Goal: Information Seeking & Learning: Learn about a topic

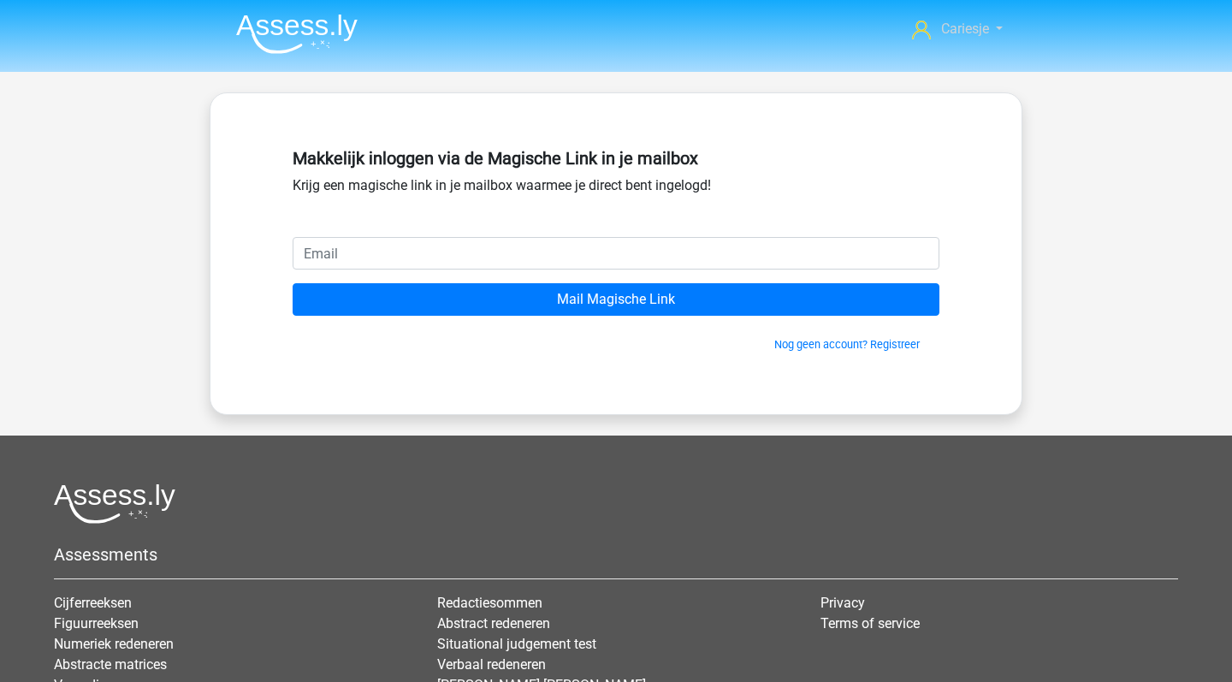
click at [974, 30] on span "Cariesje" at bounding box center [965, 29] width 48 height 16
click at [730, 82] on div "Cariesje 4113086@student.zadkine.nl" at bounding box center [616, 443] width 1232 height 887
click at [287, 34] on img at bounding box center [297, 34] width 122 height 40
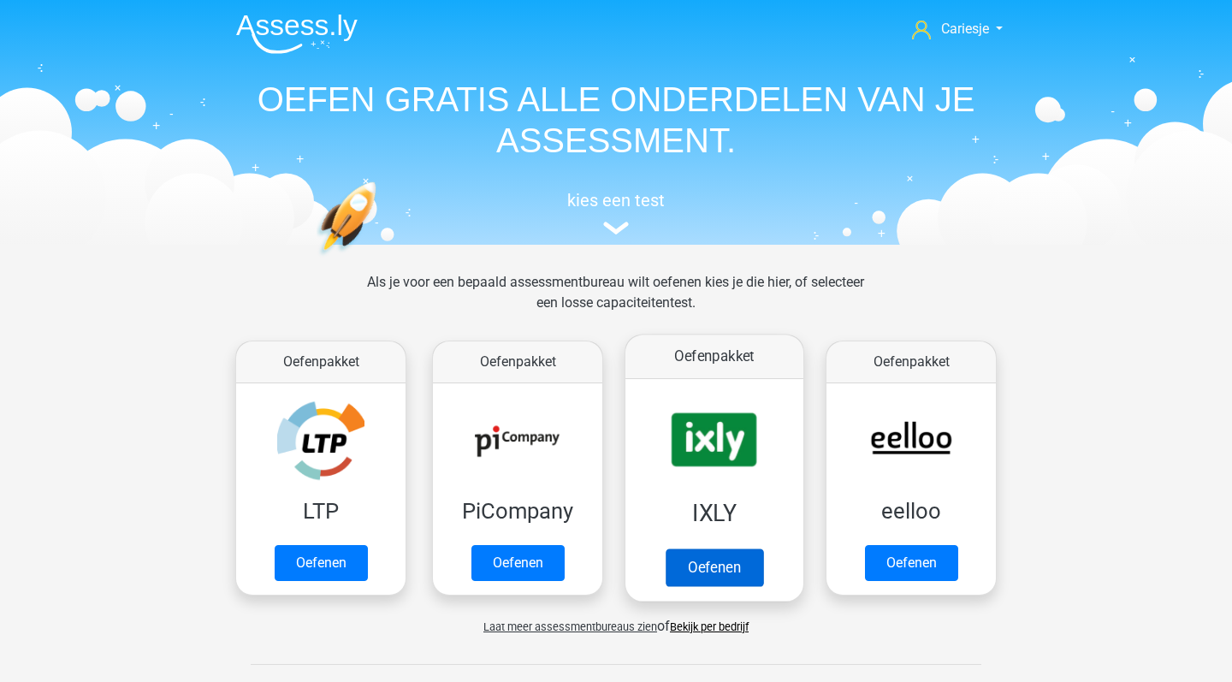
click at [707, 553] on link "Oefenen" at bounding box center [715, 568] width 98 height 38
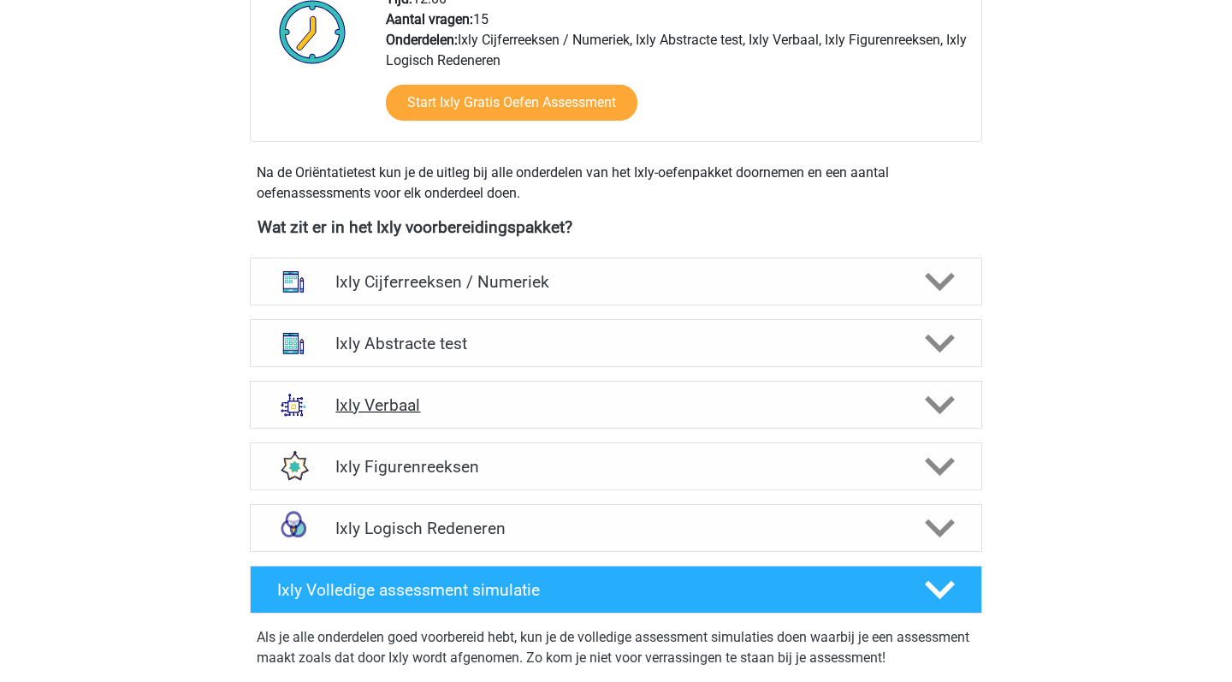
scroll to position [499, 0]
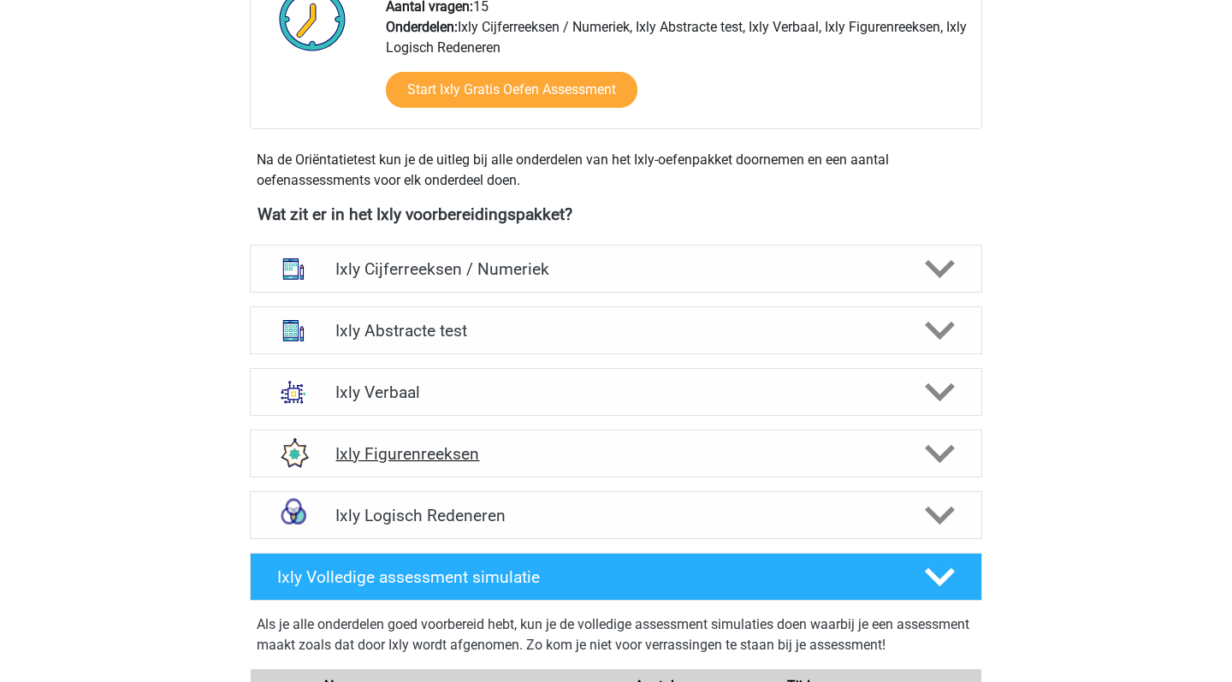
click at [736, 468] on div "Ixly Figurenreeksen" at bounding box center [616, 454] width 733 height 48
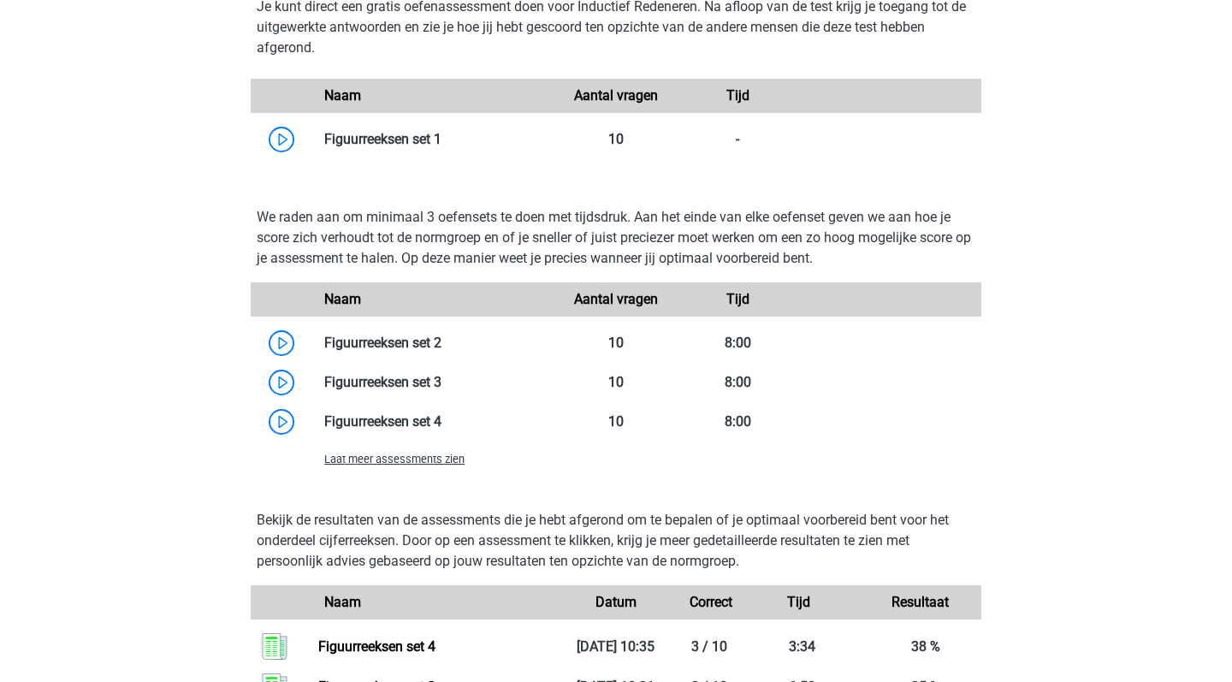
scroll to position [1098, 0]
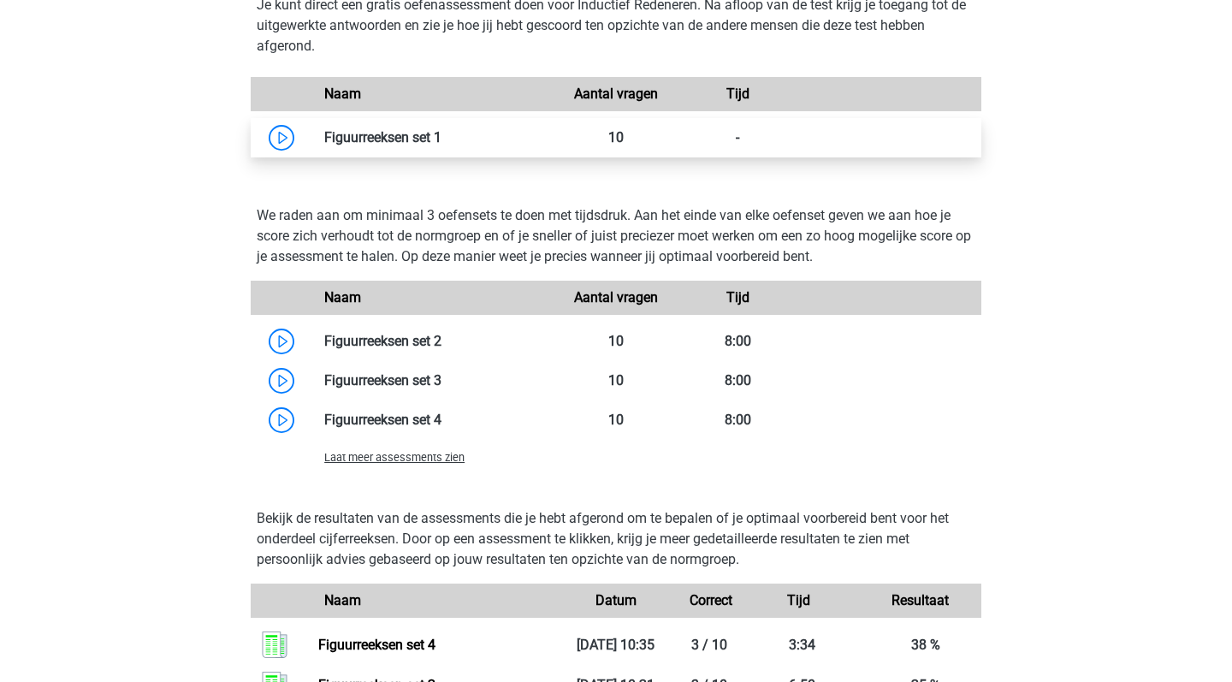
click at [442, 138] on link at bounding box center [442, 137] width 0 height 16
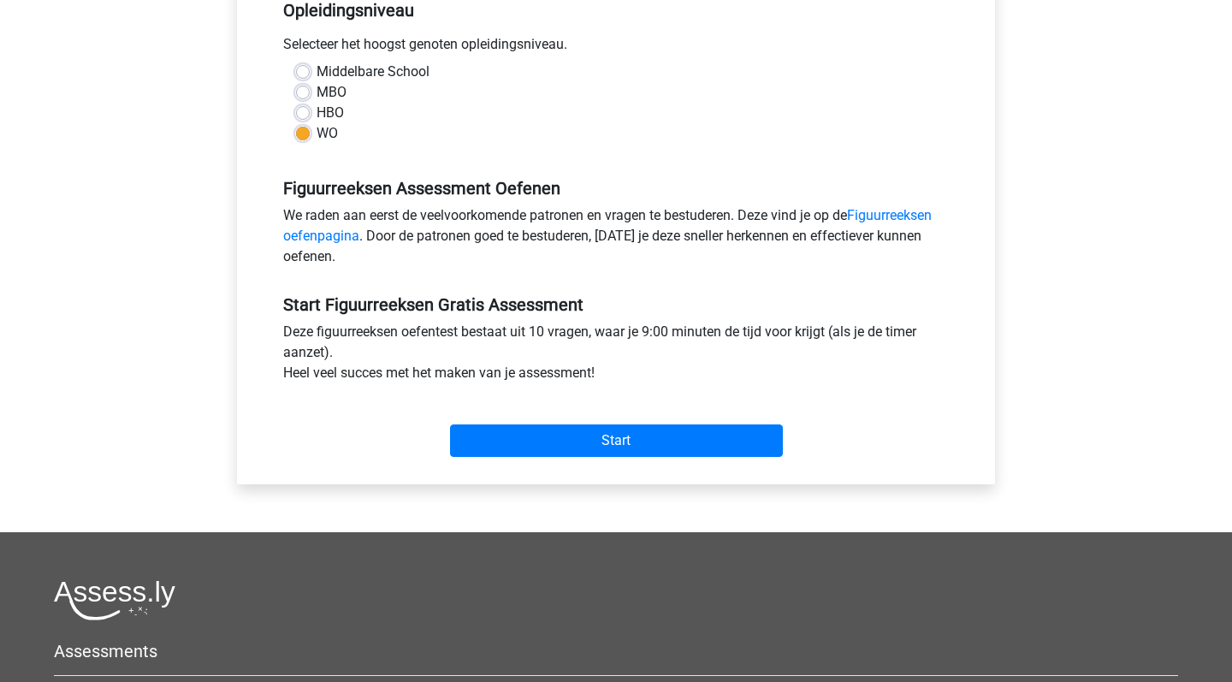
scroll to position [382, 0]
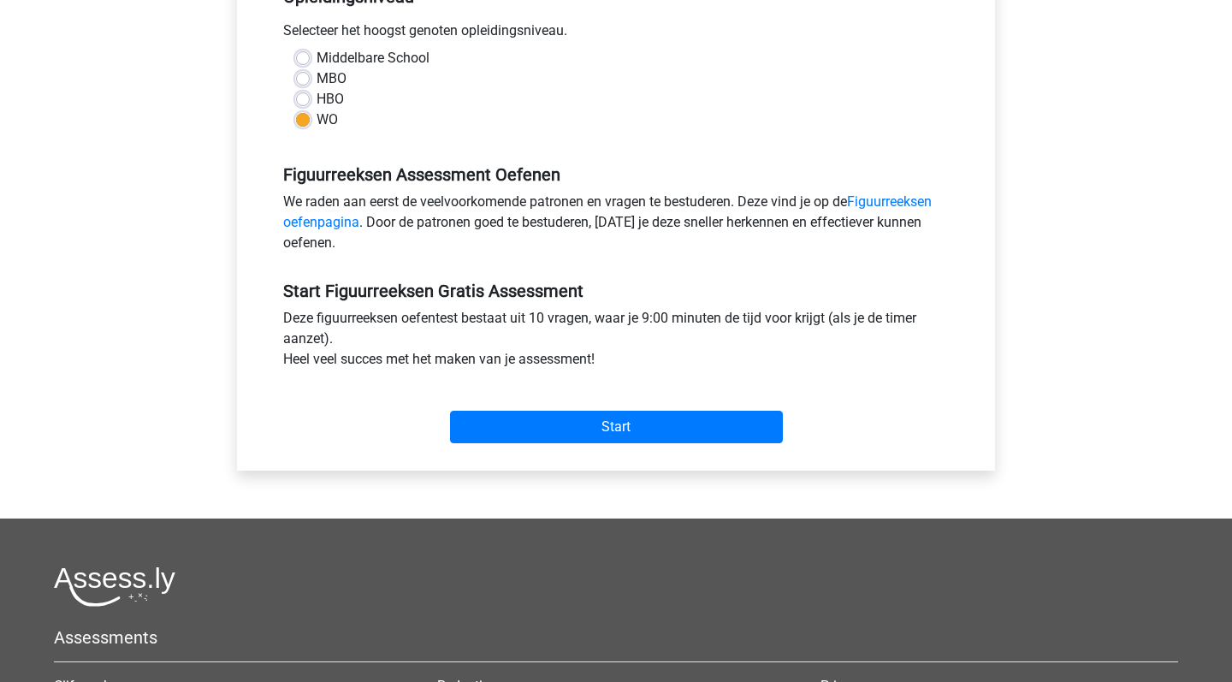
click at [581, 454] on div "Categorie: Figuurreeksen Tijd: 9:00 Aantal vragen: 10 Gemiddelde % correct: 45,…" at bounding box center [616, 145] width 733 height 650
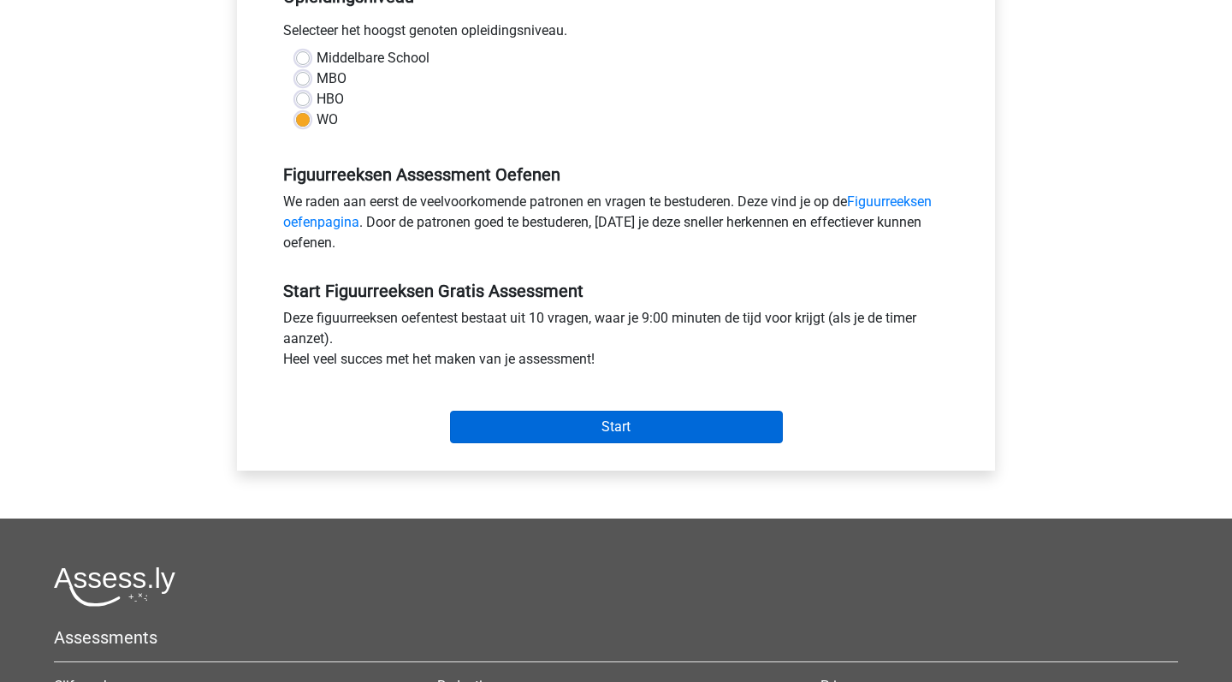
click at [582, 430] on input "Start" at bounding box center [616, 427] width 333 height 33
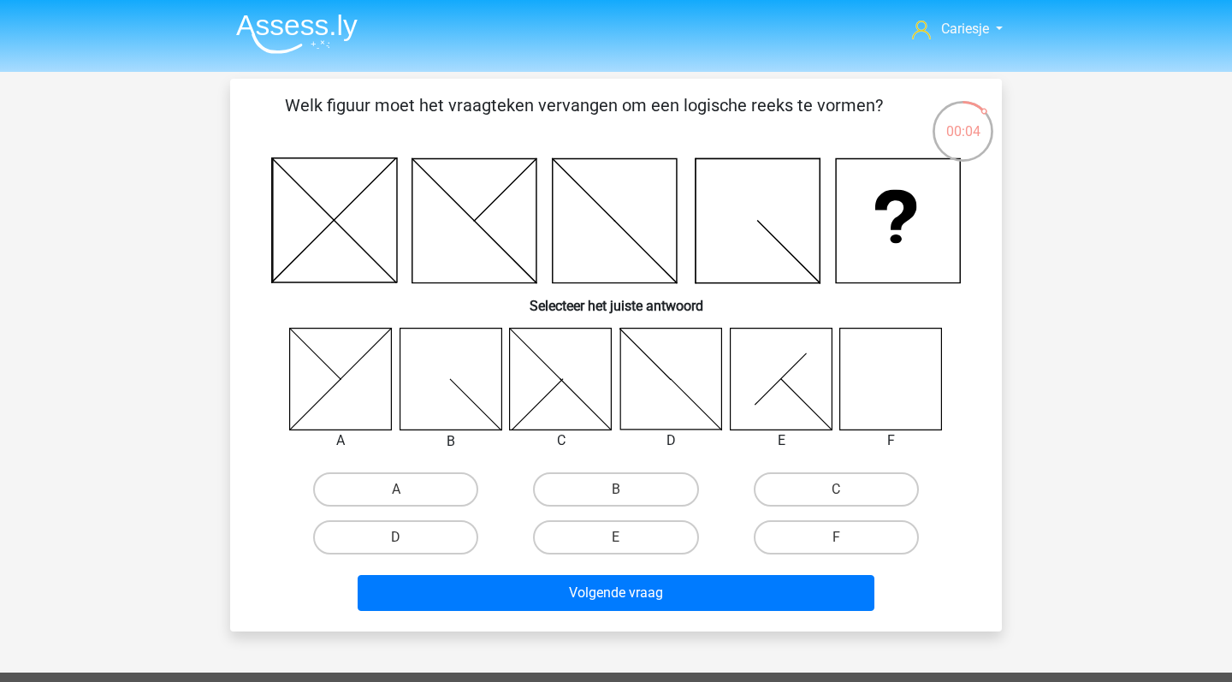
click at [875, 391] on icon at bounding box center [891, 379] width 102 height 102
click at [834, 526] on label "F" at bounding box center [836, 537] width 165 height 34
click at [836, 537] on input "F" at bounding box center [841, 542] width 11 height 11
radio input "true"
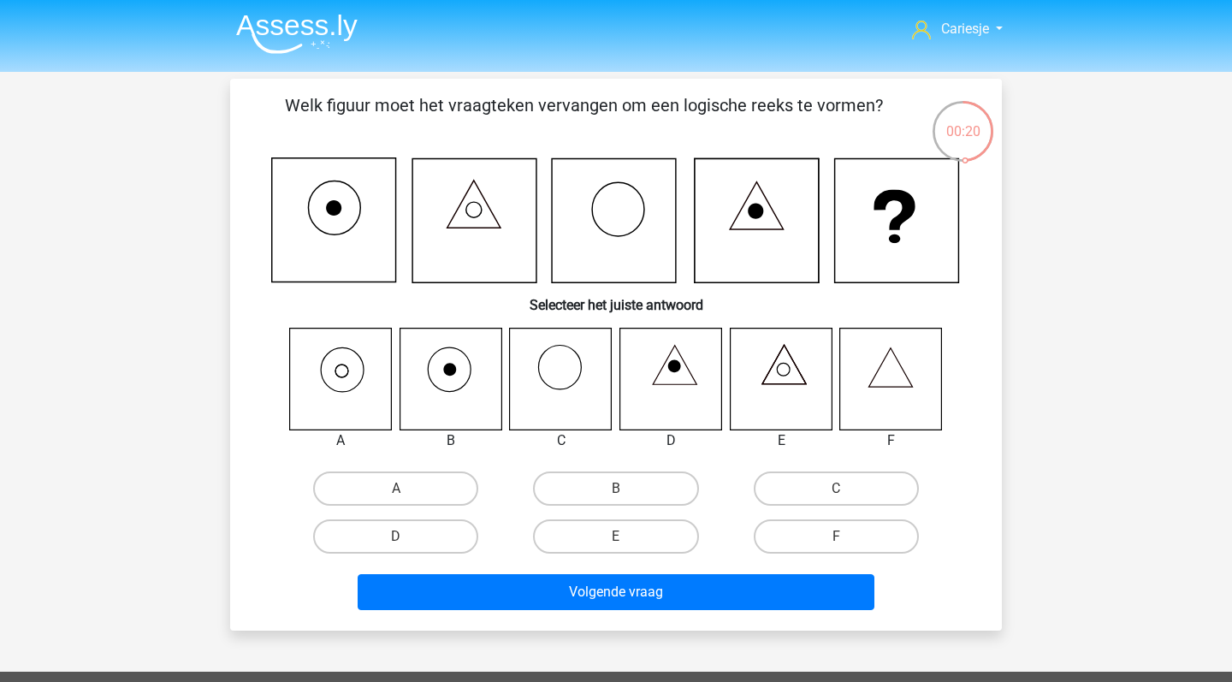
click at [355, 373] on icon at bounding box center [341, 379] width 102 height 102
click at [361, 490] on label "A" at bounding box center [395, 489] width 165 height 34
click at [396, 490] on input "A" at bounding box center [401, 494] width 11 height 11
radio input "true"
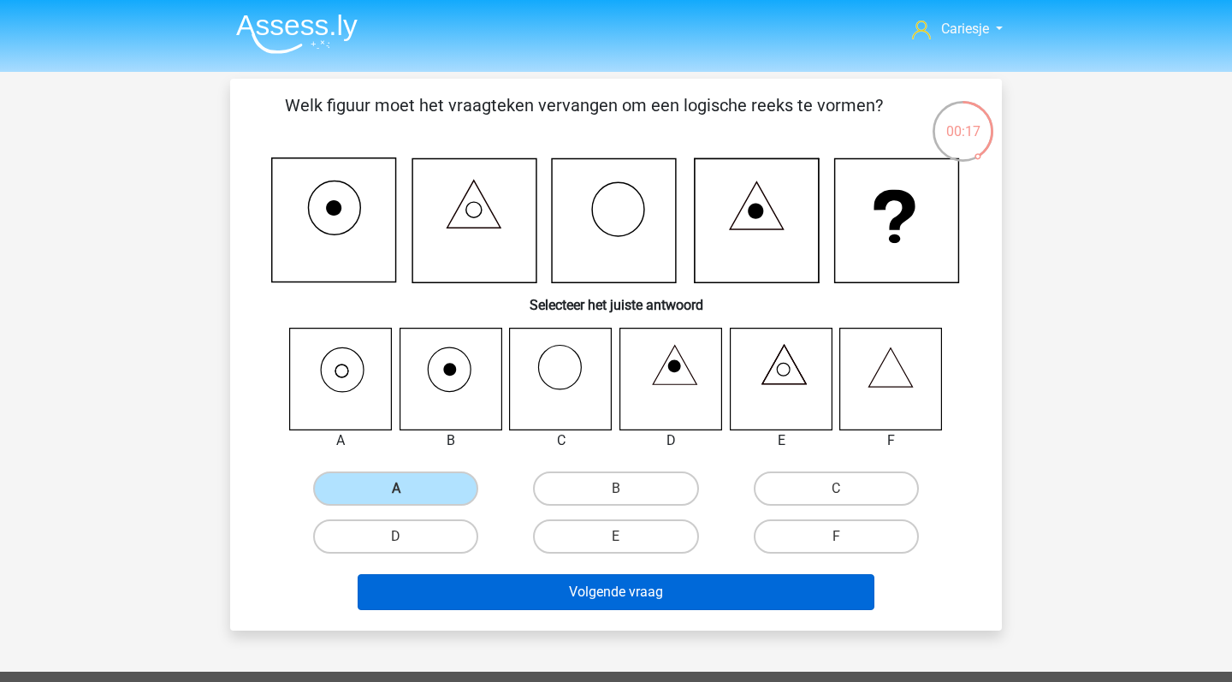
click at [418, 582] on button "Volgende vraag" at bounding box center [617, 592] width 518 height 36
click at [567, 596] on button "Volgende vraag" at bounding box center [617, 592] width 518 height 36
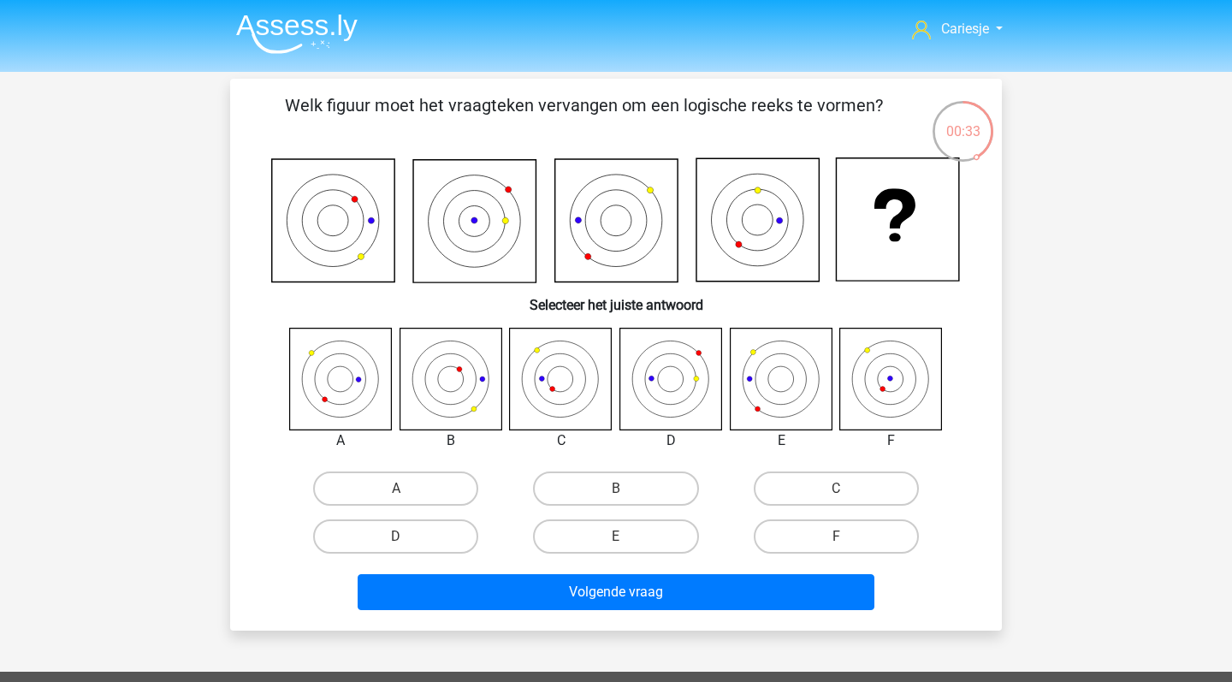
click at [878, 403] on icon at bounding box center [891, 379] width 102 height 102
click at [830, 532] on label "F" at bounding box center [836, 536] width 165 height 34
click at [836, 537] on input "F" at bounding box center [841, 542] width 11 height 11
radio input "true"
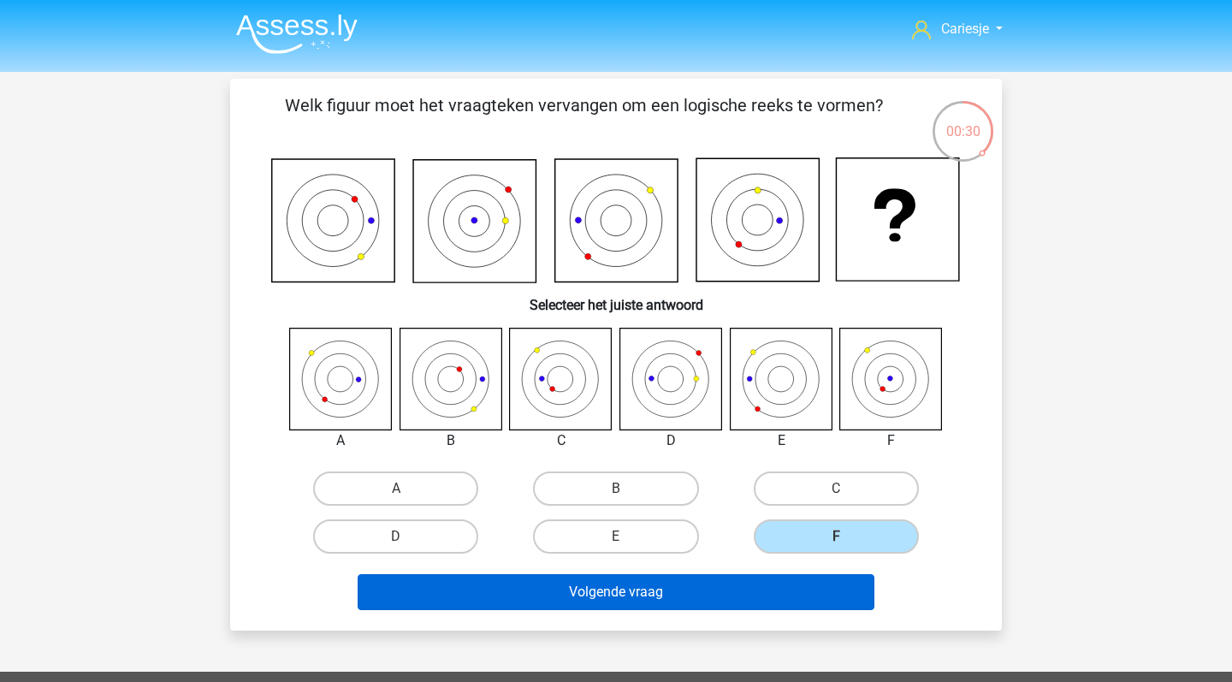
click at [808, 589] on button "Volgende vraag" at bounding box center [617, 592] width 518 height 36
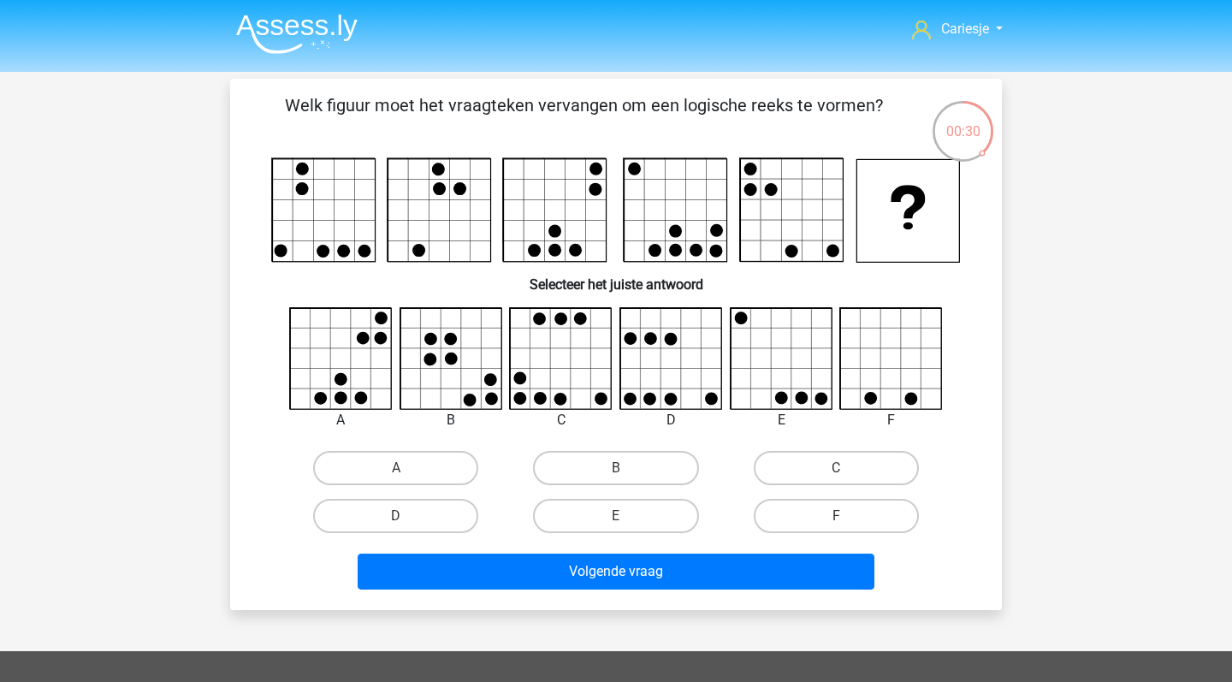
scroll to position [79, 0]
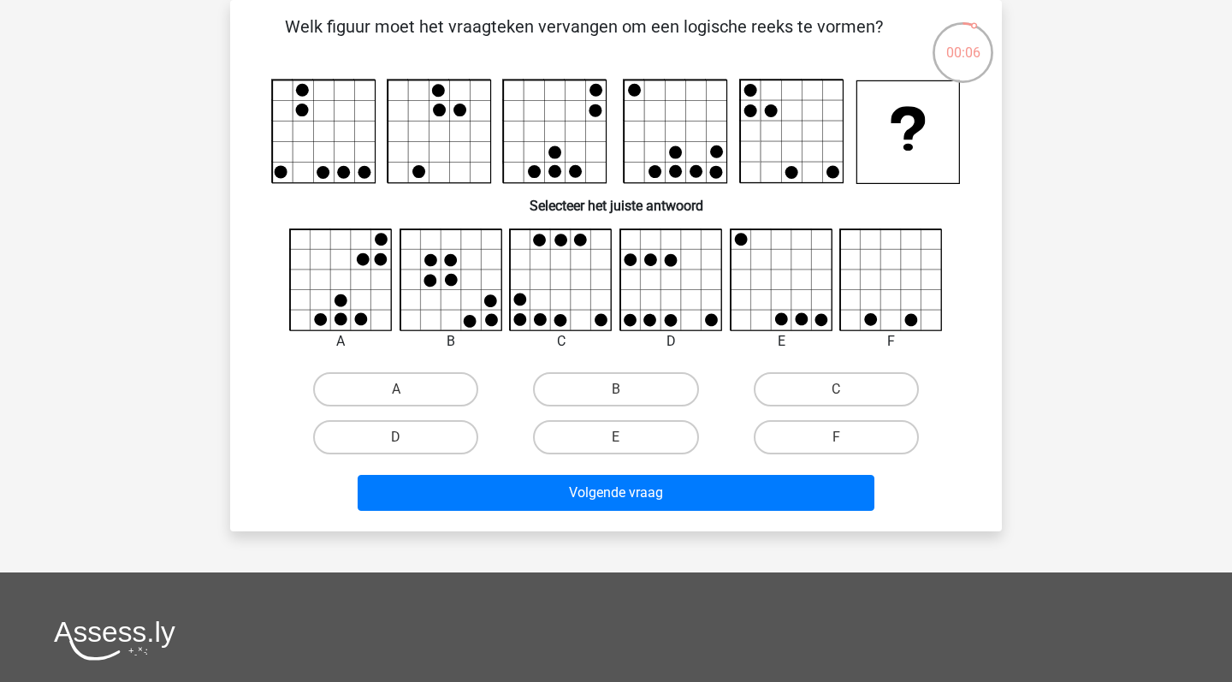
click at [300, 265] on icon at bounding box center [341, 280] width 102 height 102
click at [356, 371] on div "A" at bounding box center [396, 389] width 220 height 48
click at [355, 386] on label "A" at bounding box center [395, 389] width 165 height 34
click at [396, 389] on input "A" at bounding box center [401, 394] width 11 height 11
radio input "true"
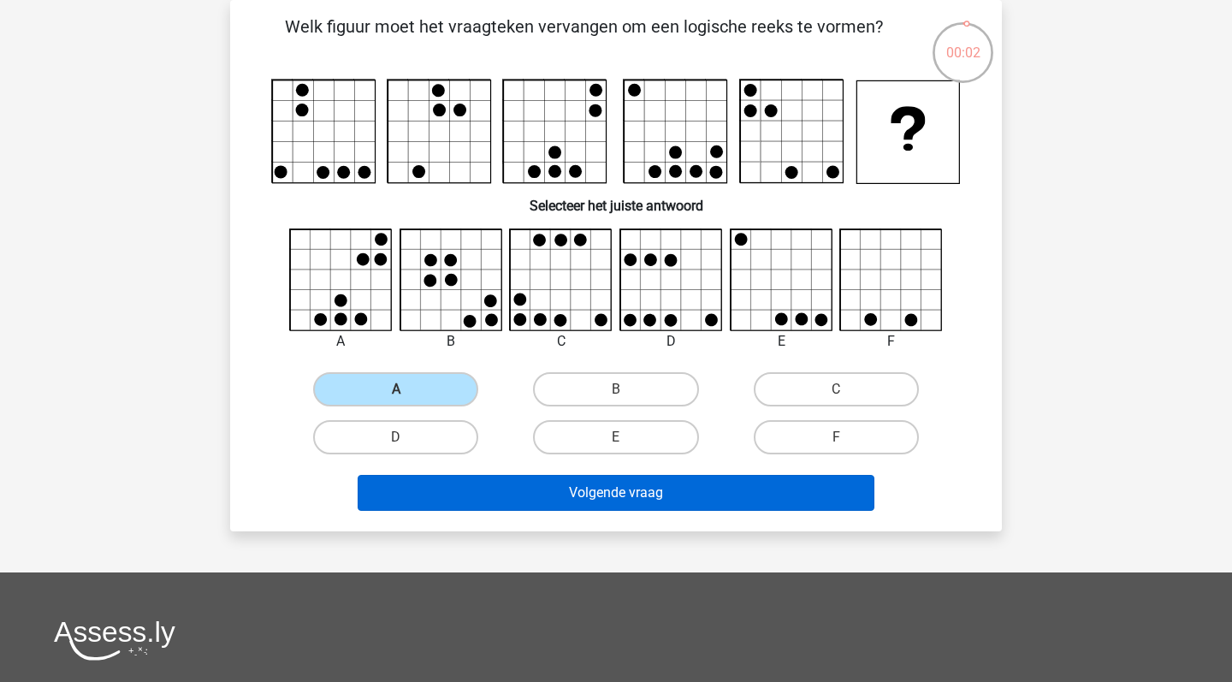
click at [468, 495] on button "Volgende vraag" at bounding box center [617, 493] width 518 height 36
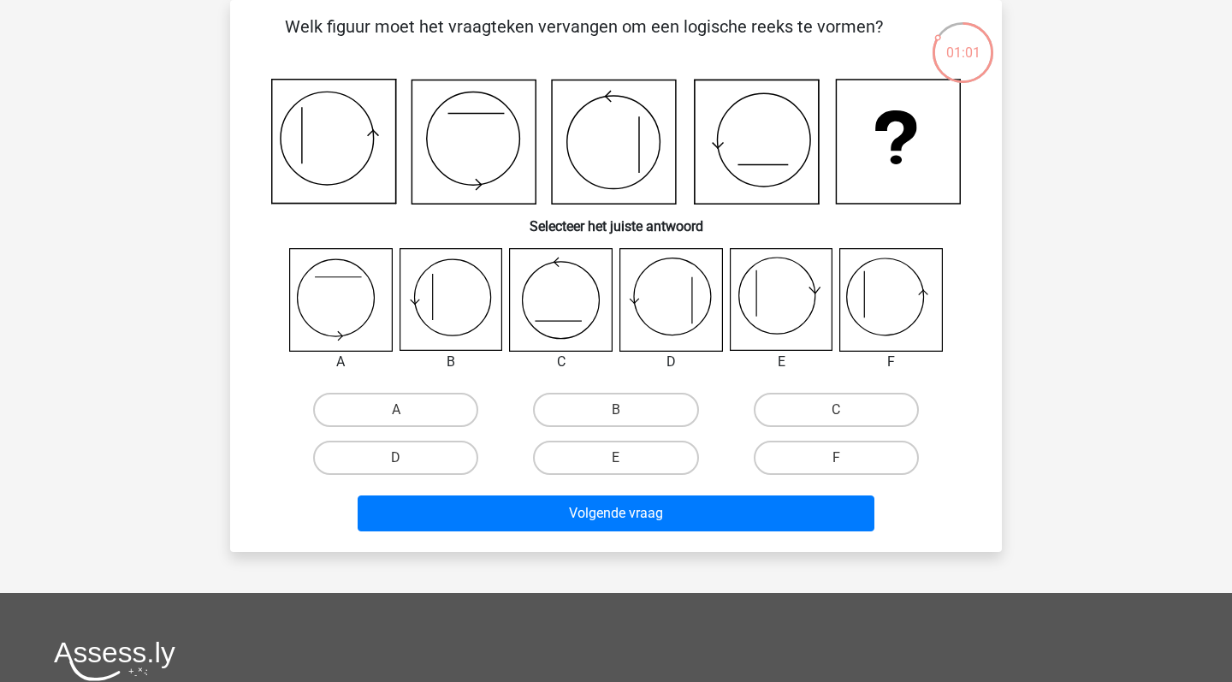
click at [454, 321] on icon at bounding box center [451, 300] width 102 height 102
click at [561, 410] on label "B" at bounding box center [615, 410] width 165 height 34
click at [616, 410] on input "B" at bounding box center [621, 415] width 11 height 11
radio input "true"
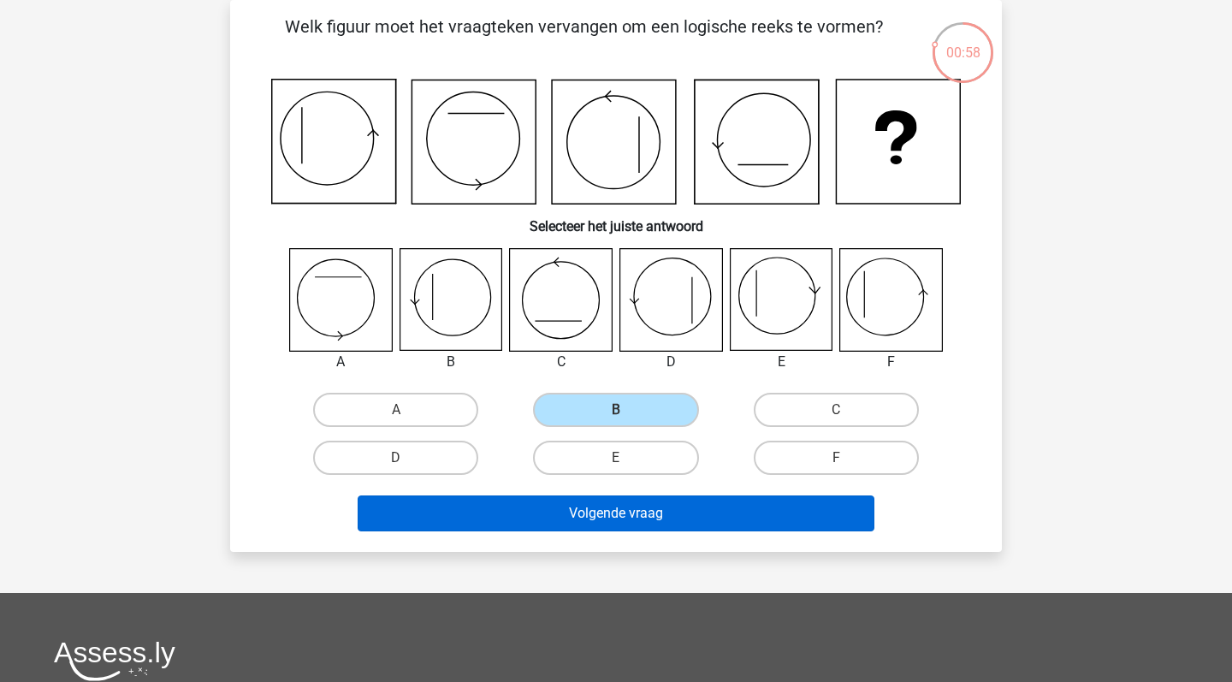
click at [579, 511] on button "Volgende vraag" at bounding box center [617, 513] width 518 height 36
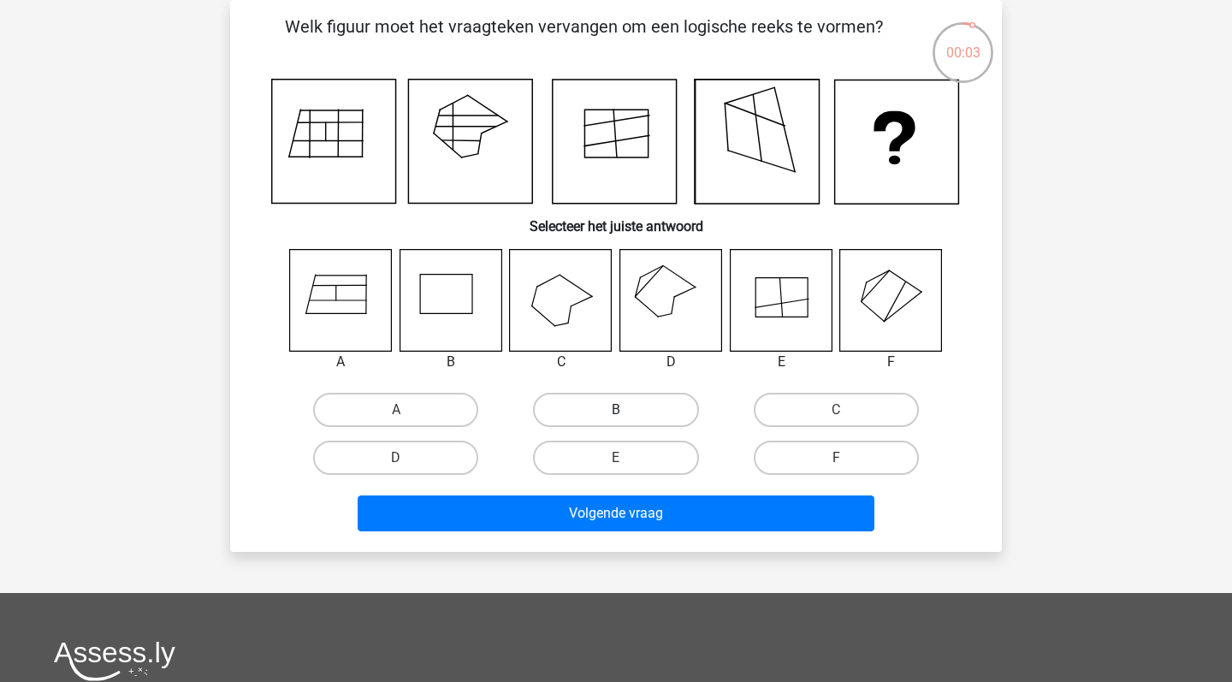
click at [605, 415] on label "B" at bounding box center [615, 410] width 165 height 34
click at [616, 415] on input "B" at bounding box center [621, 415] width 11 height 11
radio input "true"
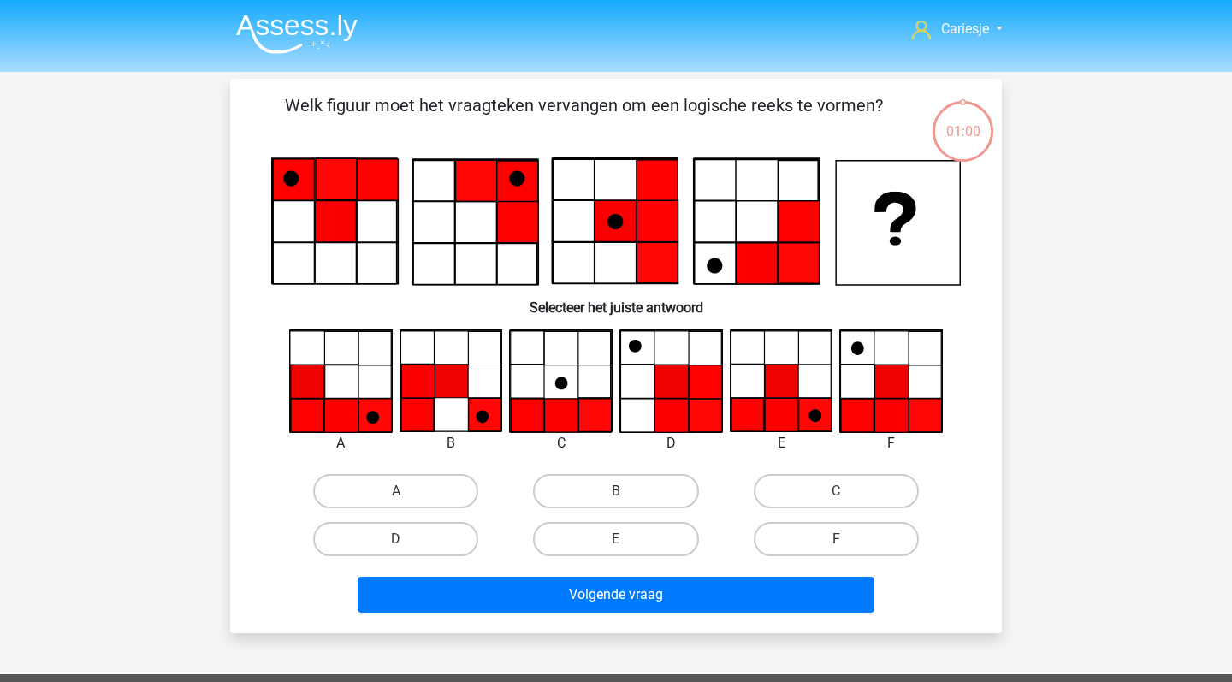
scroll to position [79, 0]
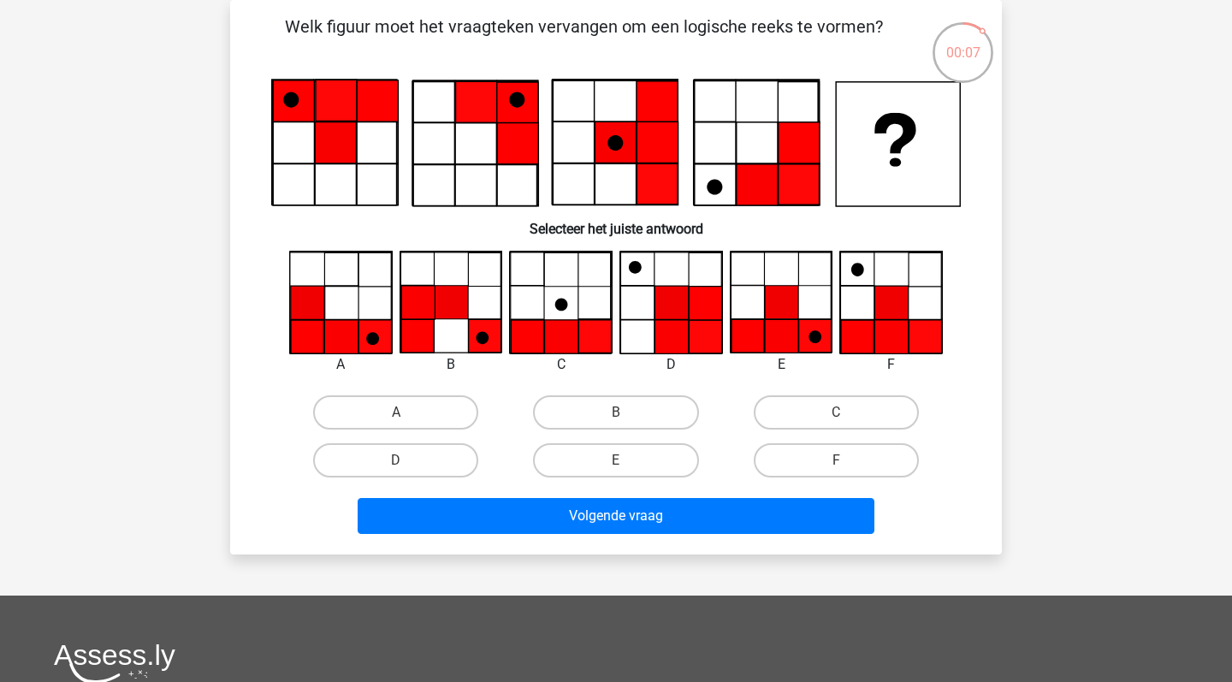
click at [748, 339] on icon at bounding box center [748, 336] width 33 height 33
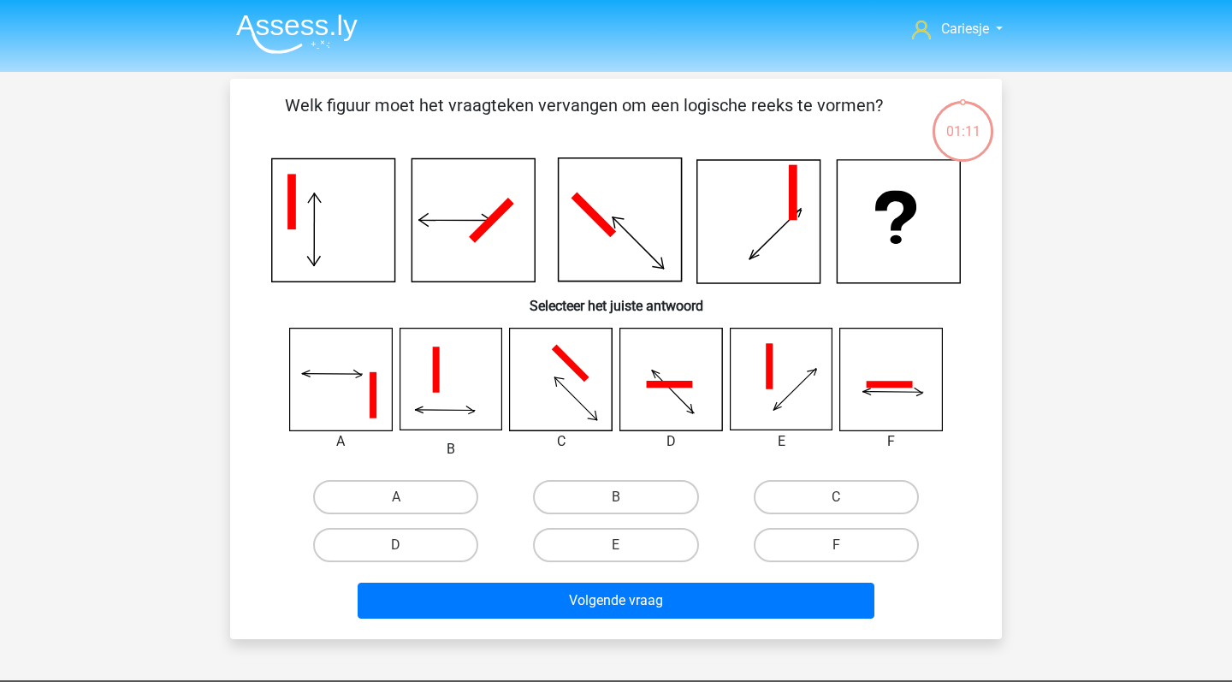
scroll to position [79, 0]
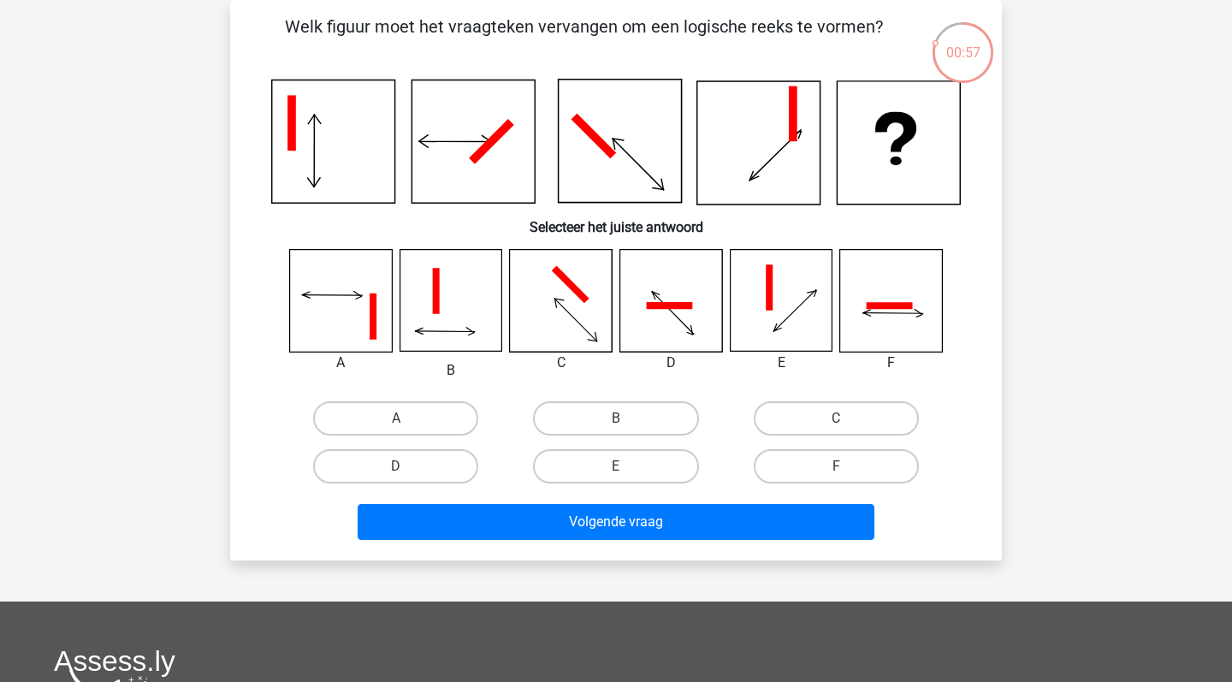
click at [920, 323] on icon at bounding box center [891, 301] width 102 height 102
click at [785, 336] on icon at bounding box center [781, 301] width 102 height 102
click at [620, 479] on label "E" at bounding box center [615, 466] width 165 height 34
click at [620, 478] on input "E" at bounding box center [621, 471] width 11 height 11
radio input "true"
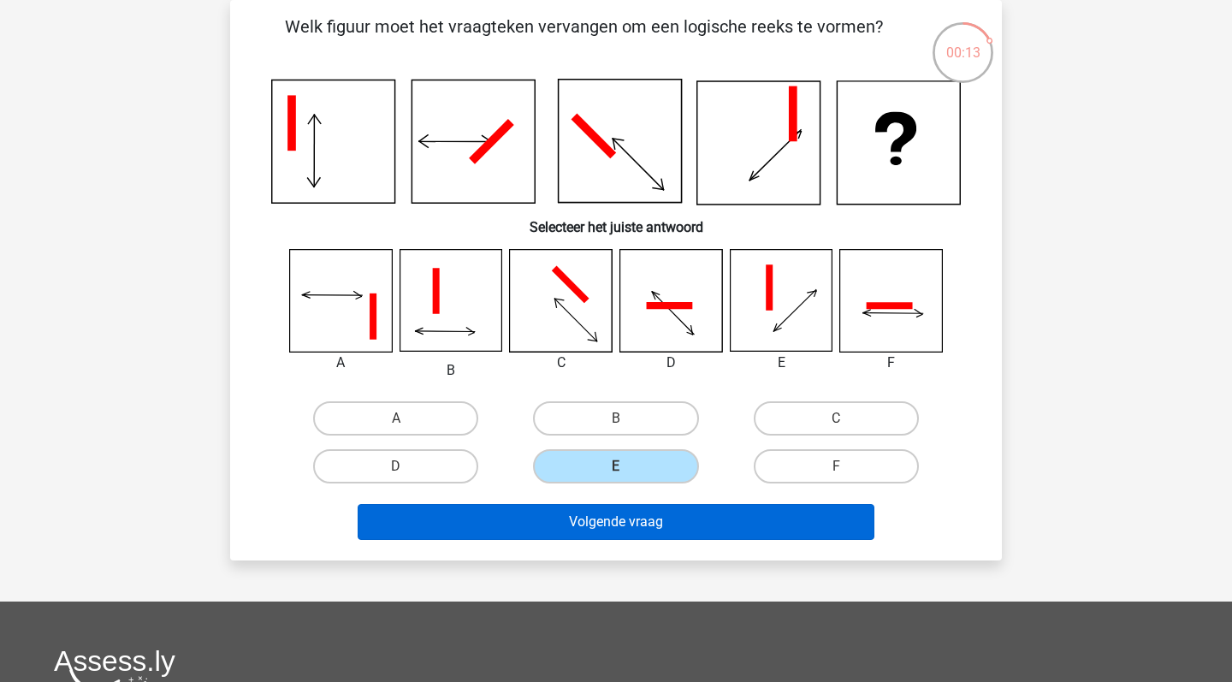
click at [580, 520] on button "Volgende vraag" at bounding box center [617, 522] width 518 height 36
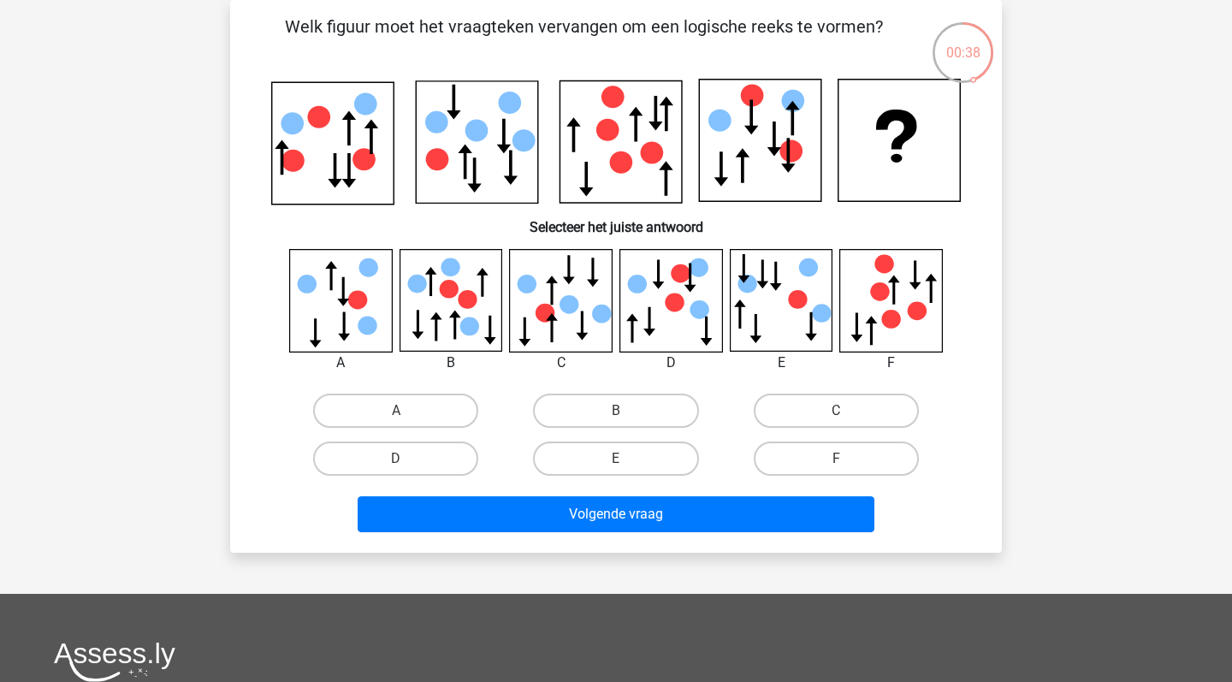
click at [910, 314] on icon at bounding box center [917, 310] width 19 height 19
click at [632, 400] on label "B" at bounding box center [615, 411] width 165 height 34
click at [627, 411] on input "B" at bounding box center [621, 416] width 11 height 11
radio input "true"
click at [626, 410] on label "B" at bounding box center [615, 411] width 165 height 34
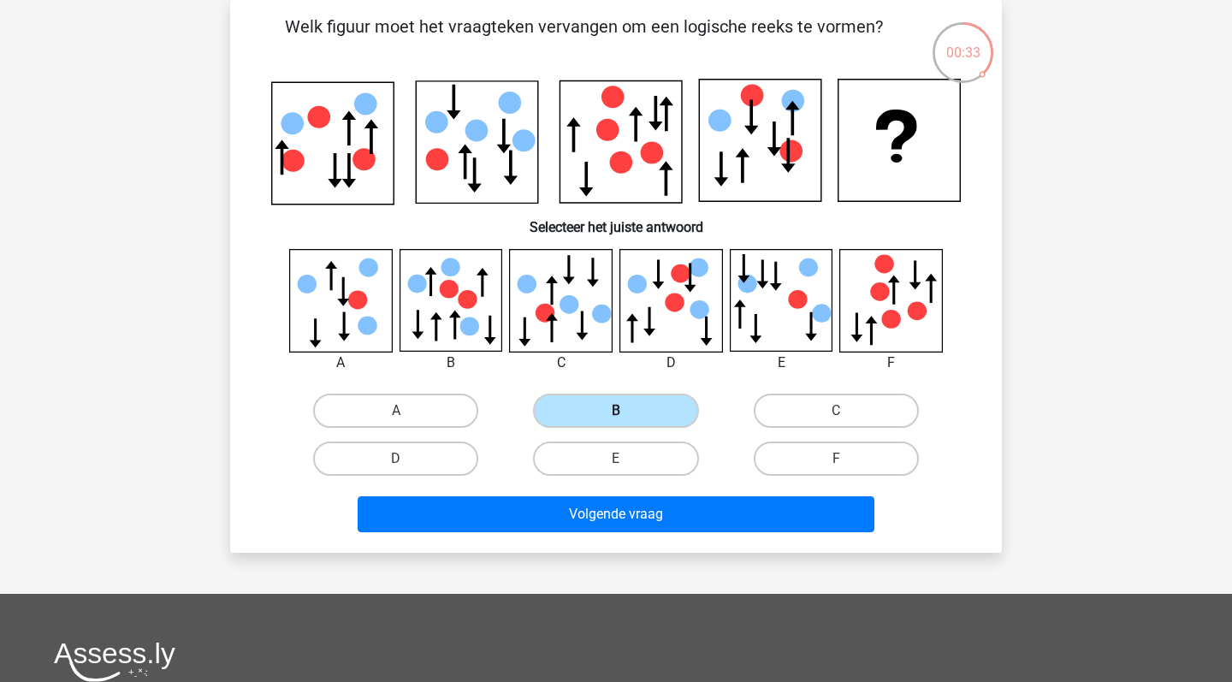
click at [626, 411] on input "B" at bounding box center [621, 416] width 11 height 11
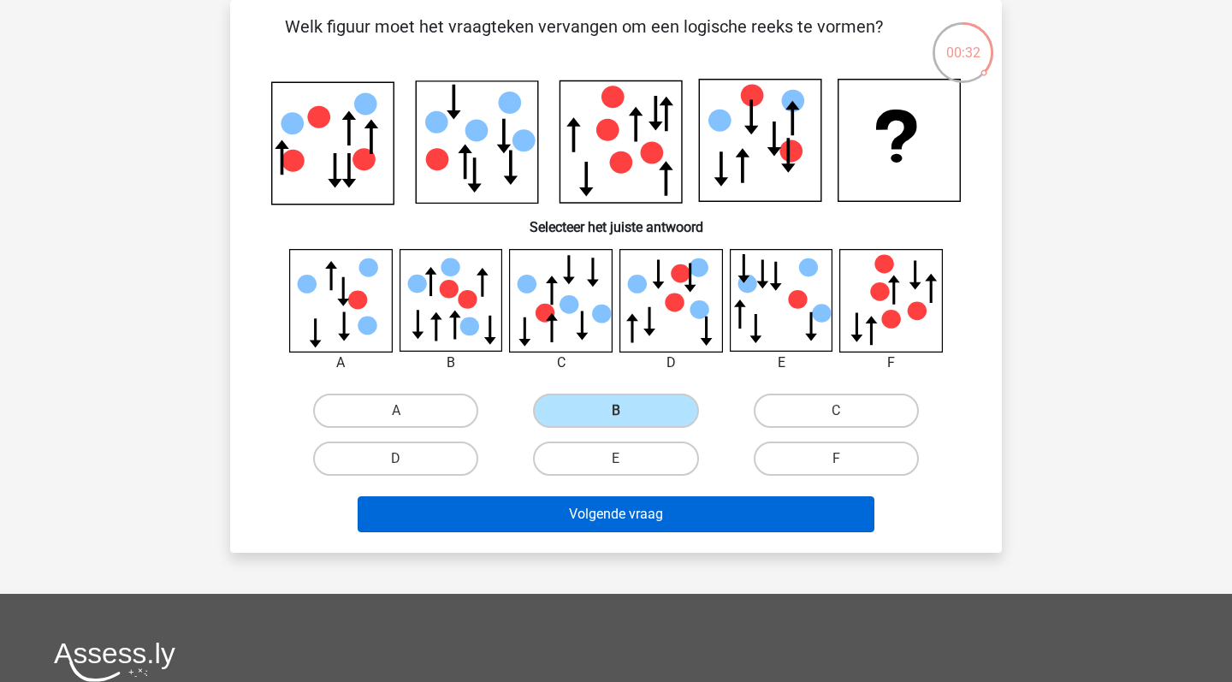
click at [567, 519] on button "Volgende vraag" at bounding box center [617, 514] width 518 height 36
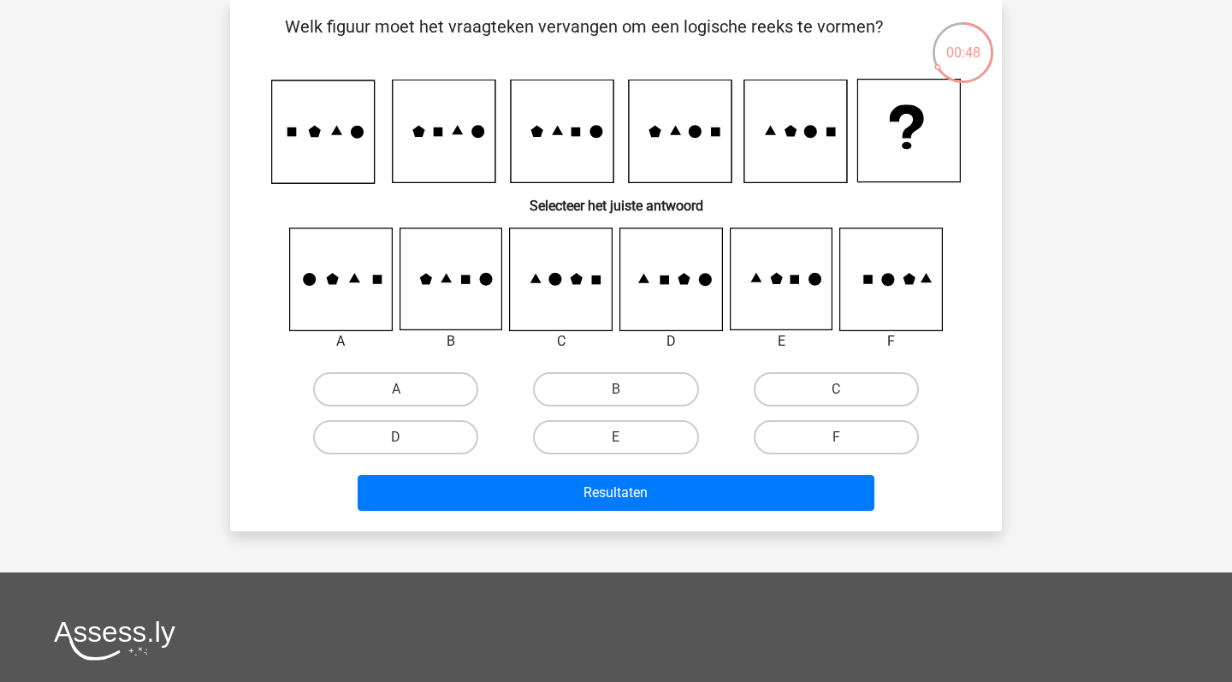
click at [549, 297] on icon at bounding box center [561, 279] width 102 height 102
click at [455, 297] on icon at bounding box center [451, 279] width 102 height 102
click at [395, 395] on label "A" at bounding box center [395, 389] width 165 height 34
click at [396, 395] on input "A" at bounding box center [401, 394] width 11 height 11
radio input "true"
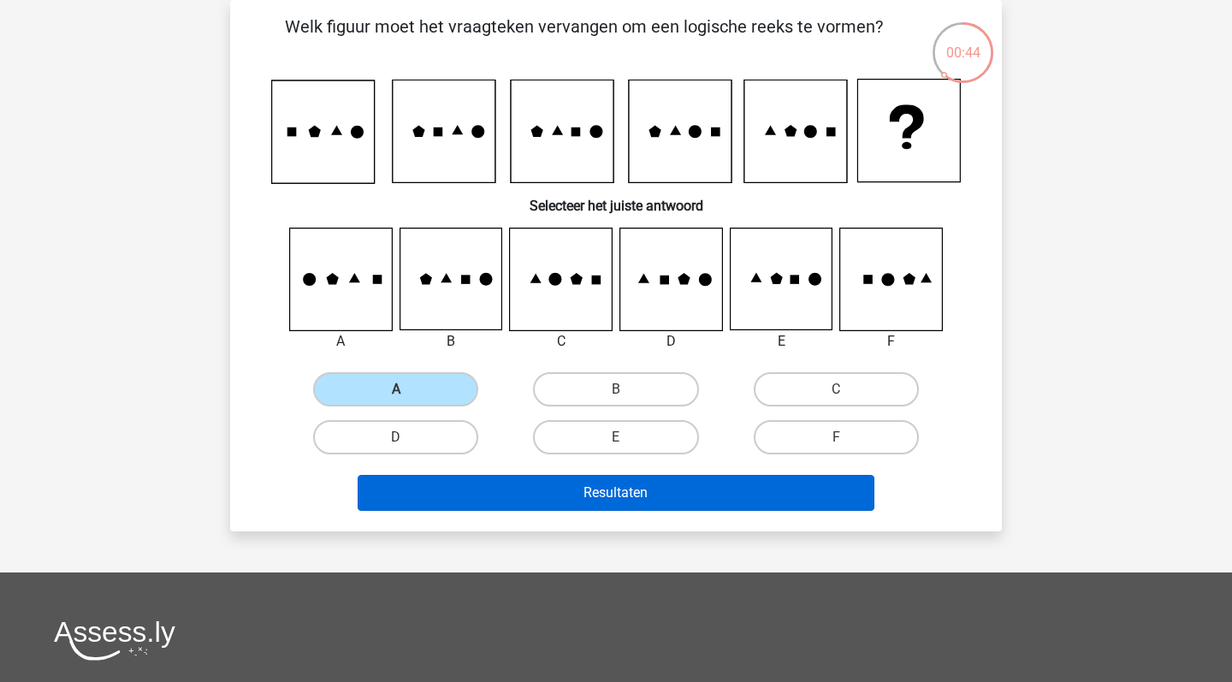
click at [436, 494] on button "Resultaten" at bounding box center [617, 493] width 518 height 36
